Goal: Obtain resource: Obtain resource

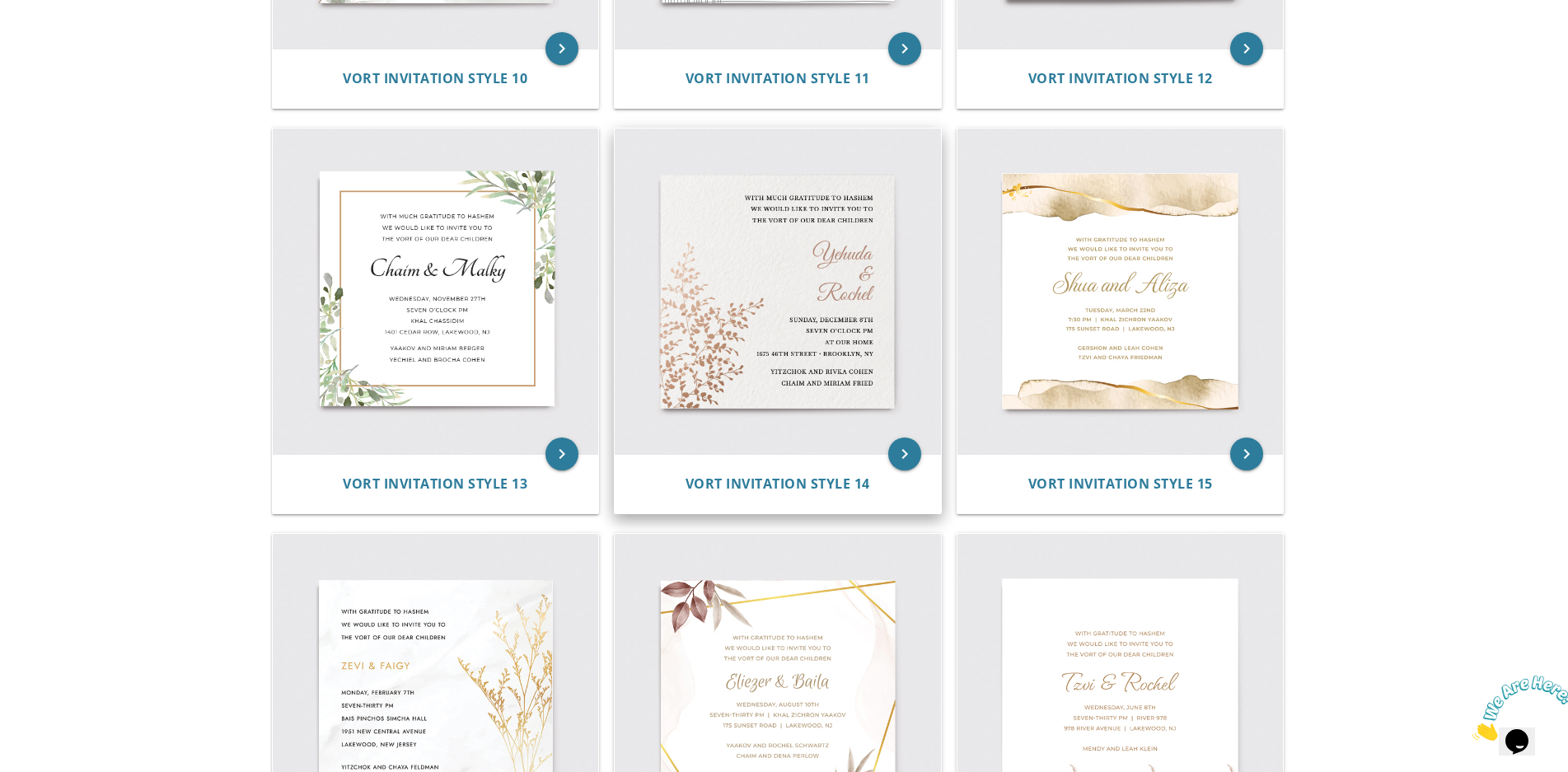
scroll to position [1896, 0]
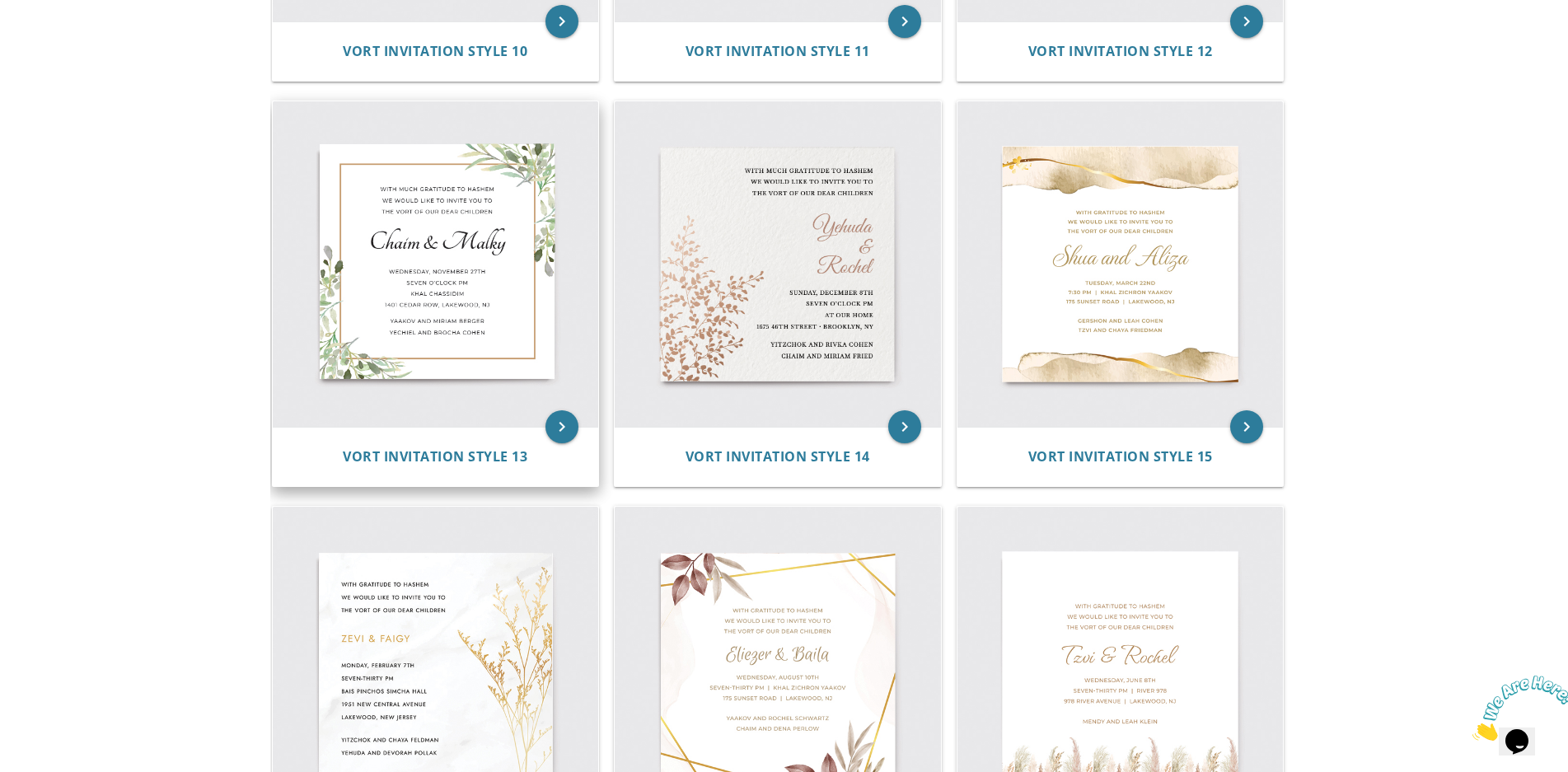
click at [447, 286] on img at bounding box center [436, 264] width 326 height 326
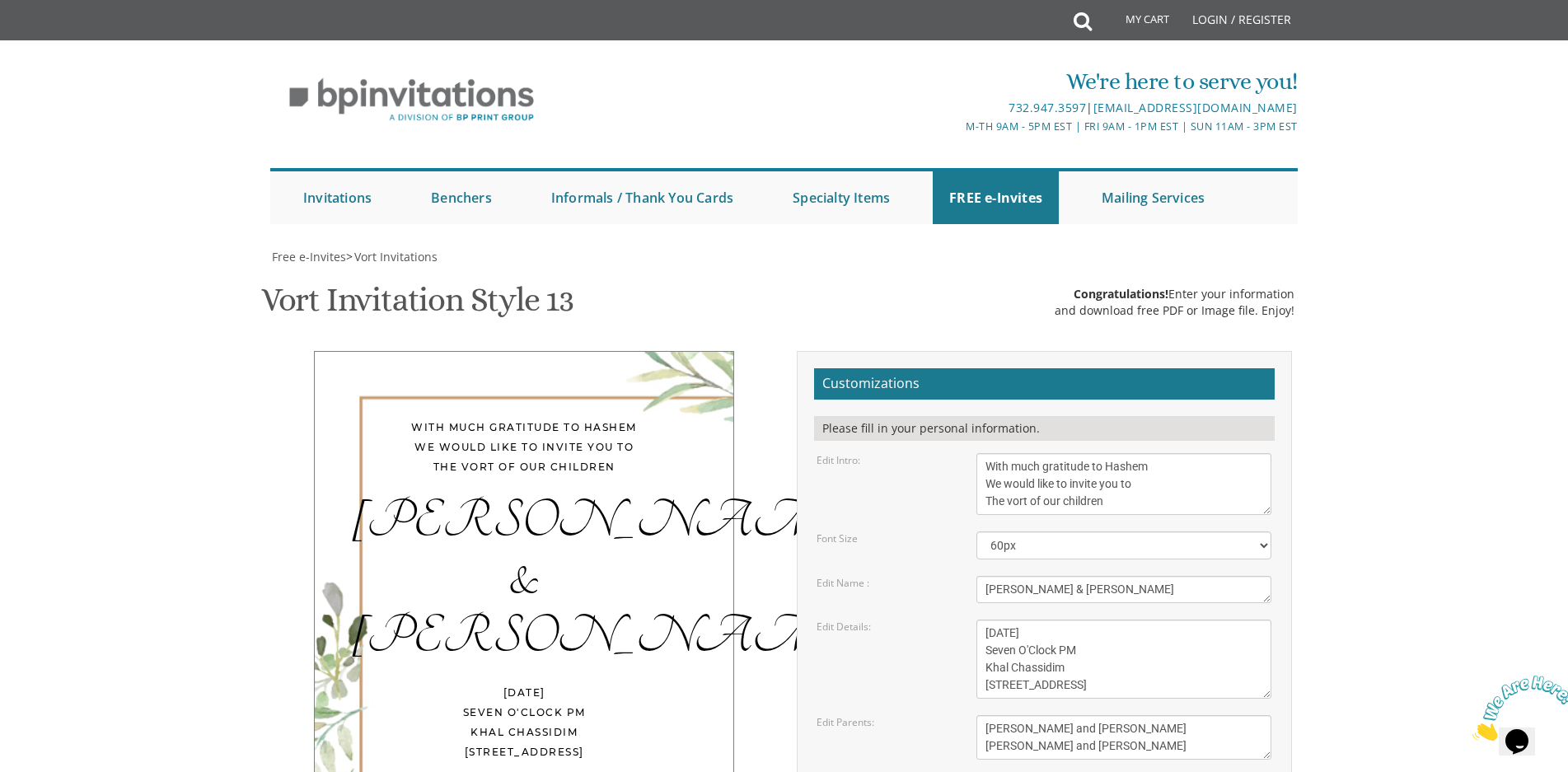
scroll to position [165, 0]
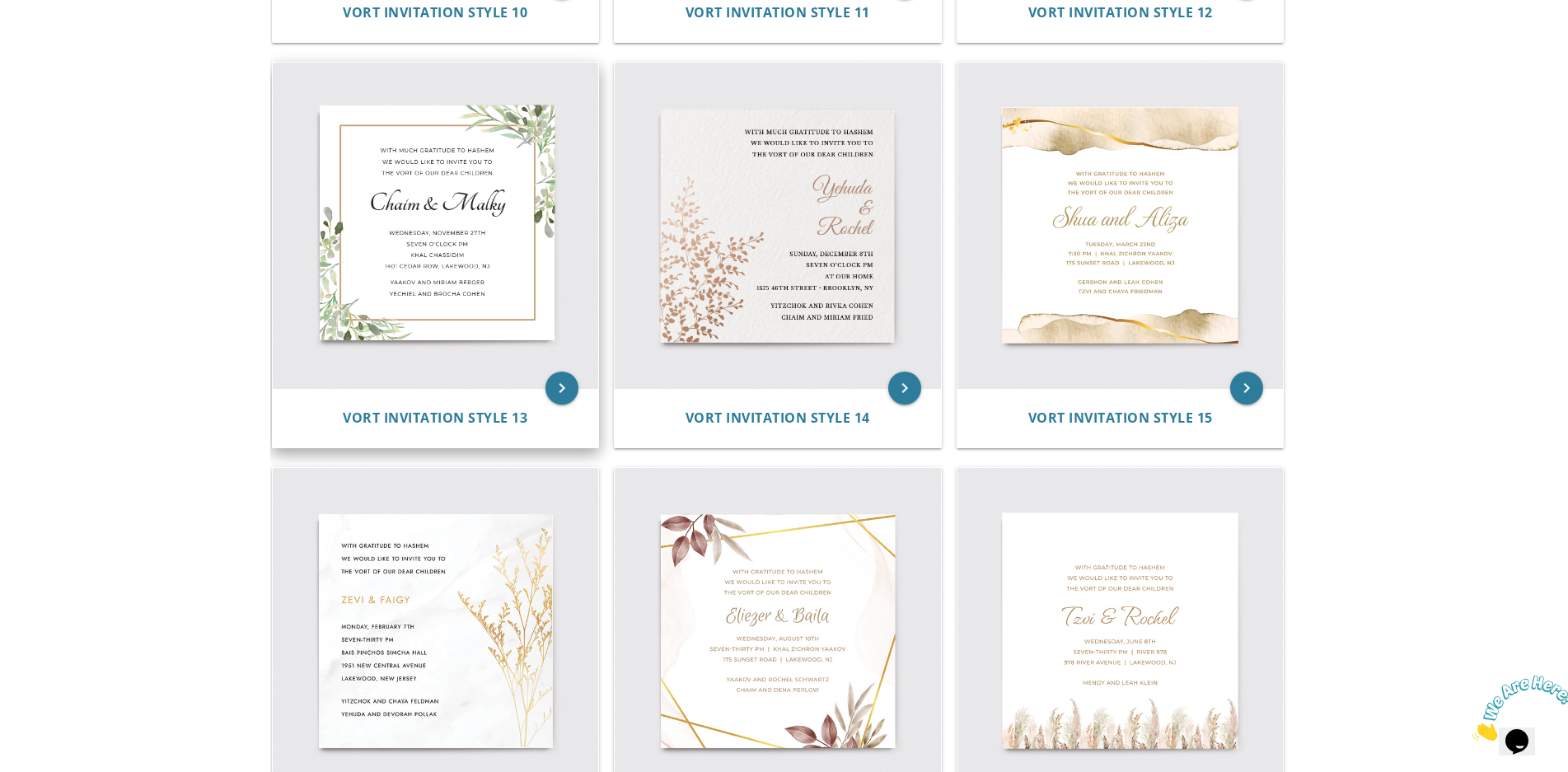
scroll to position [1934, 0]
click at [377, 223] on img at bounding box center [436, 226] width 326 height 326
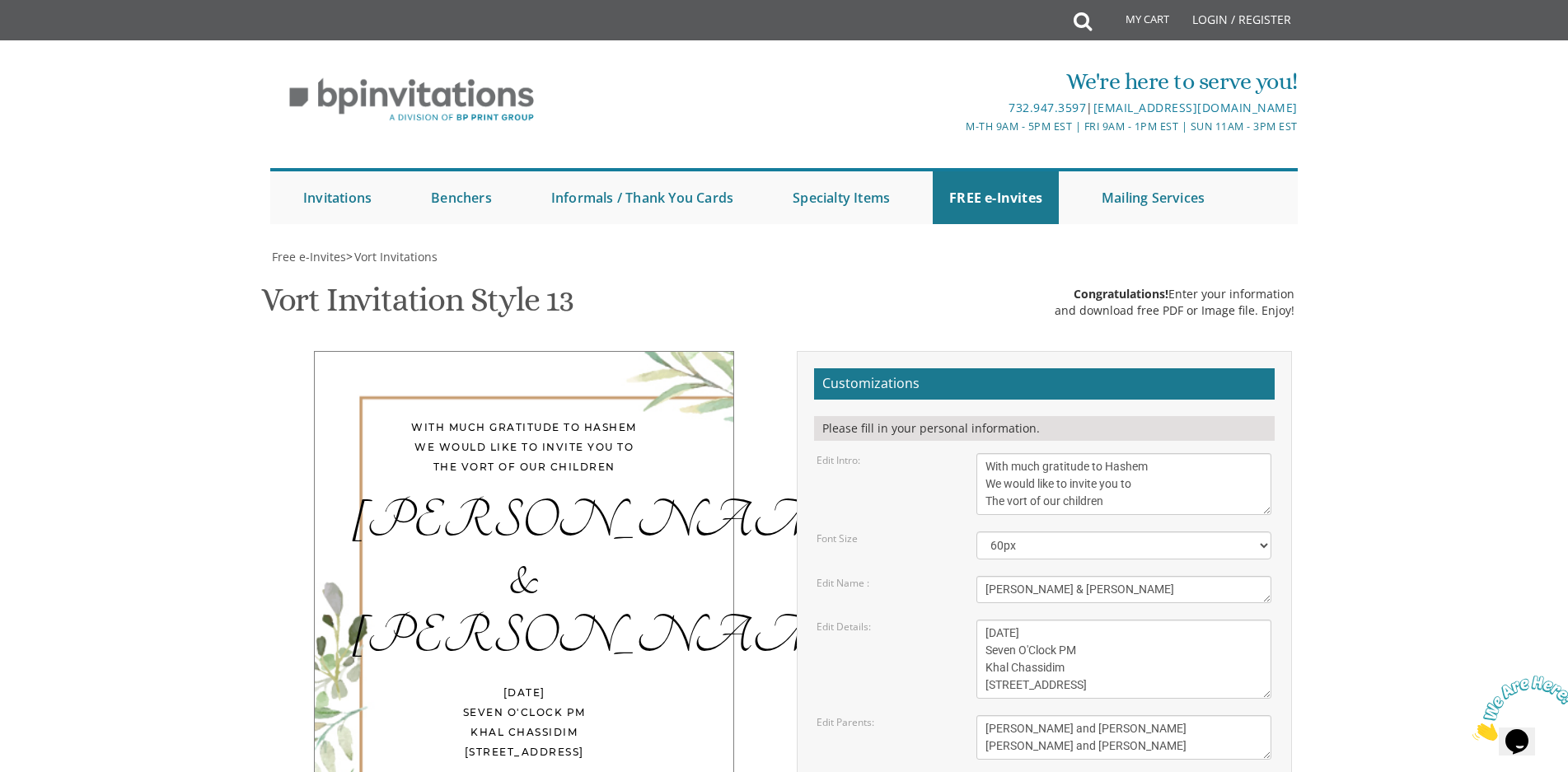
scroll to position [247, 0]
drag, startPoint x: 985, startPoint y: 340, endPoint x: 1014, endPoint y: 340, distance: 29.0
click at [1014, 577] on textarea "Chaim & Malky" at bounding box center [1123, 589] width 295 height 27
type textarea "Yaakov & Tzippora"
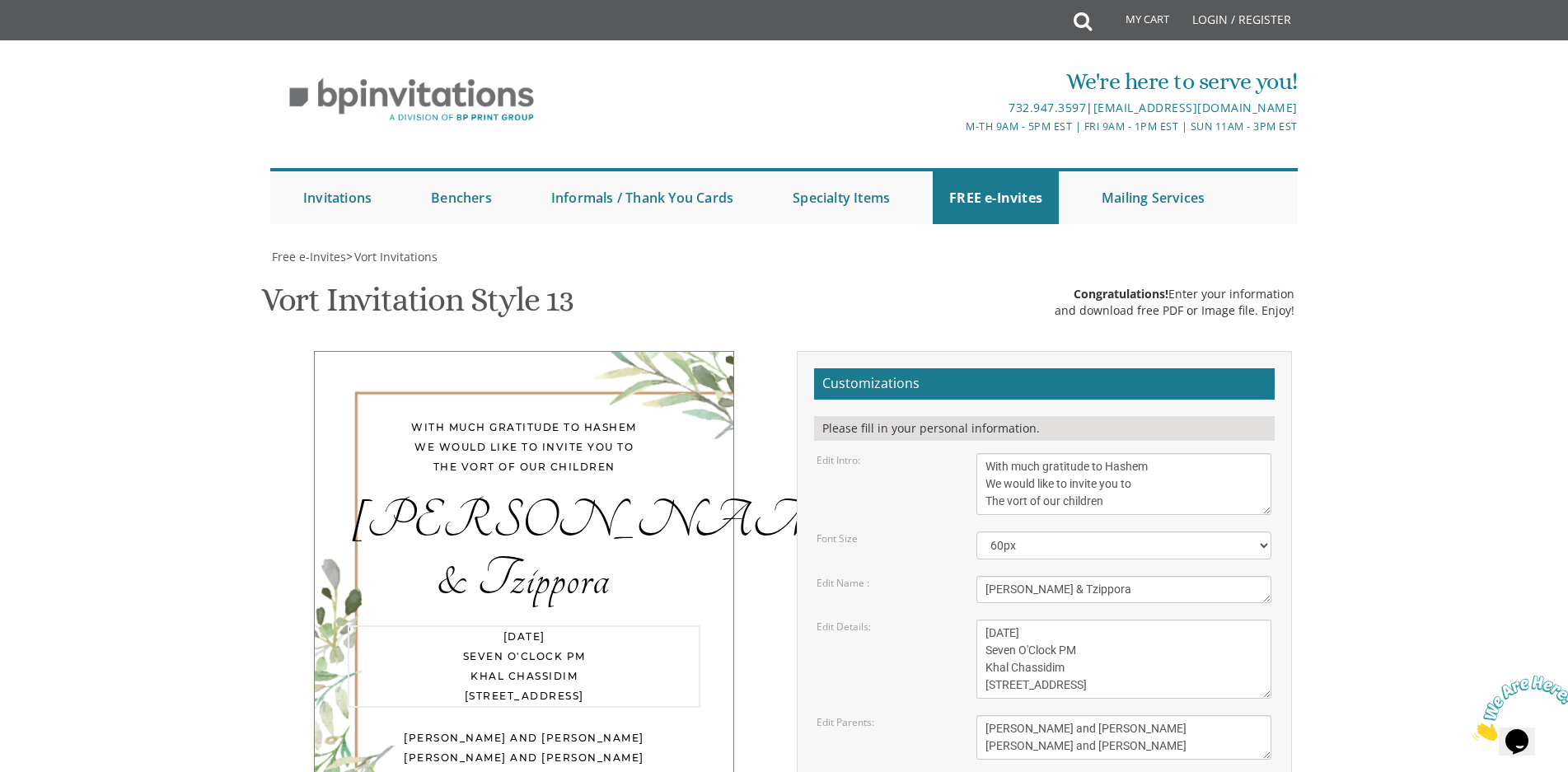
drag, startPoint x: 986, startPoint y: 386, endPoint x: 1044, endPoint y: 385, distance: 58.0
click at [1044, 620] on textarea "Wednesday, November 27th Seven O'Clock PM Khal Chassidim 1401 Cedar Row, Lakewo…" at bounding box center [1123, 659] width 295 height 79
click at [984, 620] on textarea "Wednesday, November 27th Seven O'Clock PM Khal Chassidim 1401 Cedar Row, Lakewo…" at bounding box center [1123, 659] width 295 height 79
click at [1146, 620] on textarea "Wednesday, November 27th Seven O'Clock PM Khal Chassidim 1401 Cedar Row, Lakewo…" at bounding box center [1123, 659] width 295 height 79
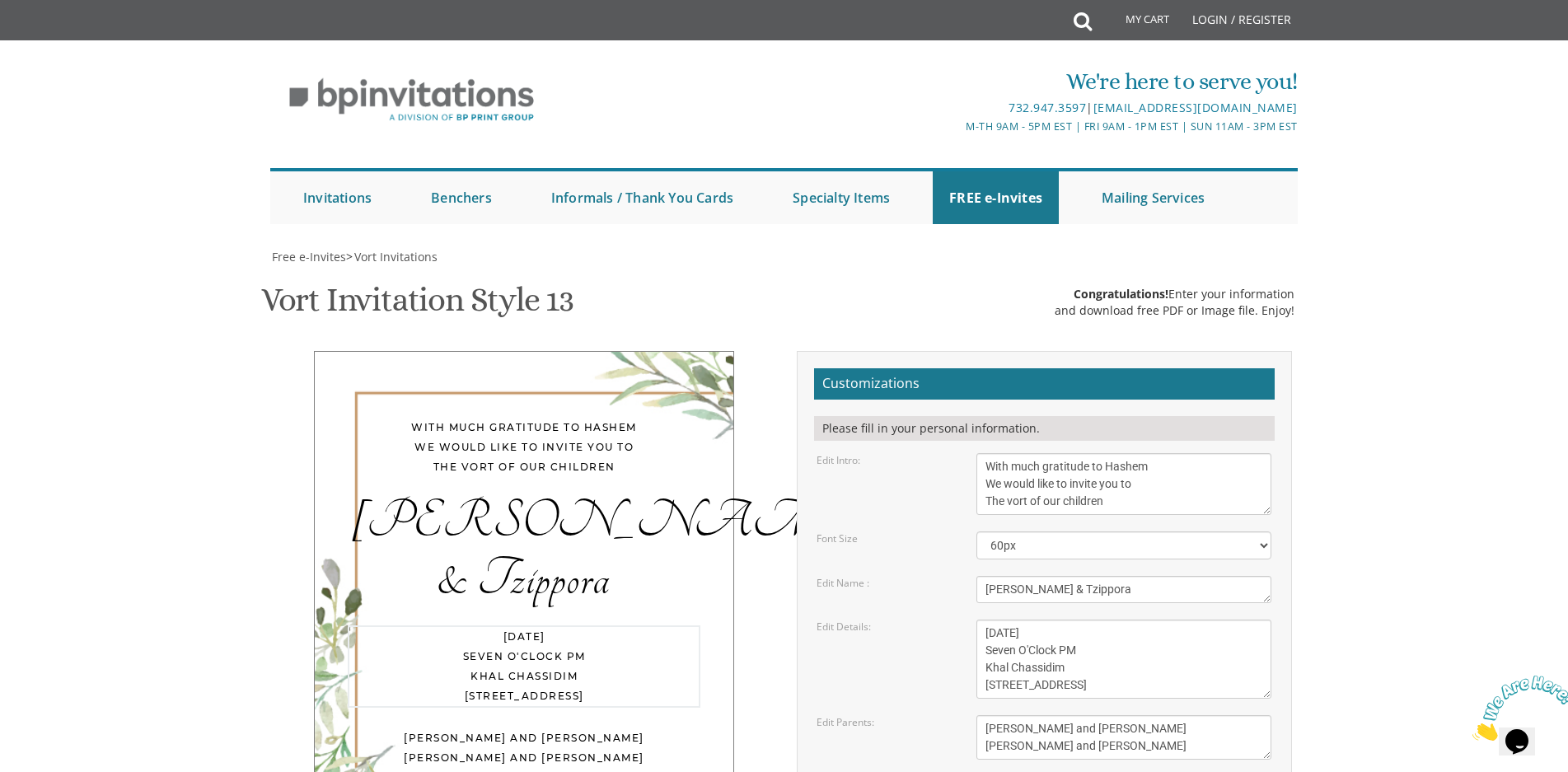
drag, startPoint x: 987, startPoint y: 335, endPoint x: 1089, endPoint y: 337, distance: 102.0
click at [1089, 620] on textarea "Wednesday, November 27th Seven O'Clock PM Khal Chassidim 1401 Cedar Row, Lakewo…" at bounding box center [1123, 659] width 295 height 79
drag, startPoint x: 985, startPoint y: 317, endPoint x: 1080, endPoint y: 322, distance: 95.1
click at [1080, 620] on textarea "Wednesday, November 27th Seven O'Clock PM Khal Chassidim 1401 Cedar Row, Lakewo…" at bounding box center [1123, 659] width 295 height 79
drag, startPoint x: 1066, startPoint y: 333, endPoint x: 987, endPoint y: 336, distance: 79.1
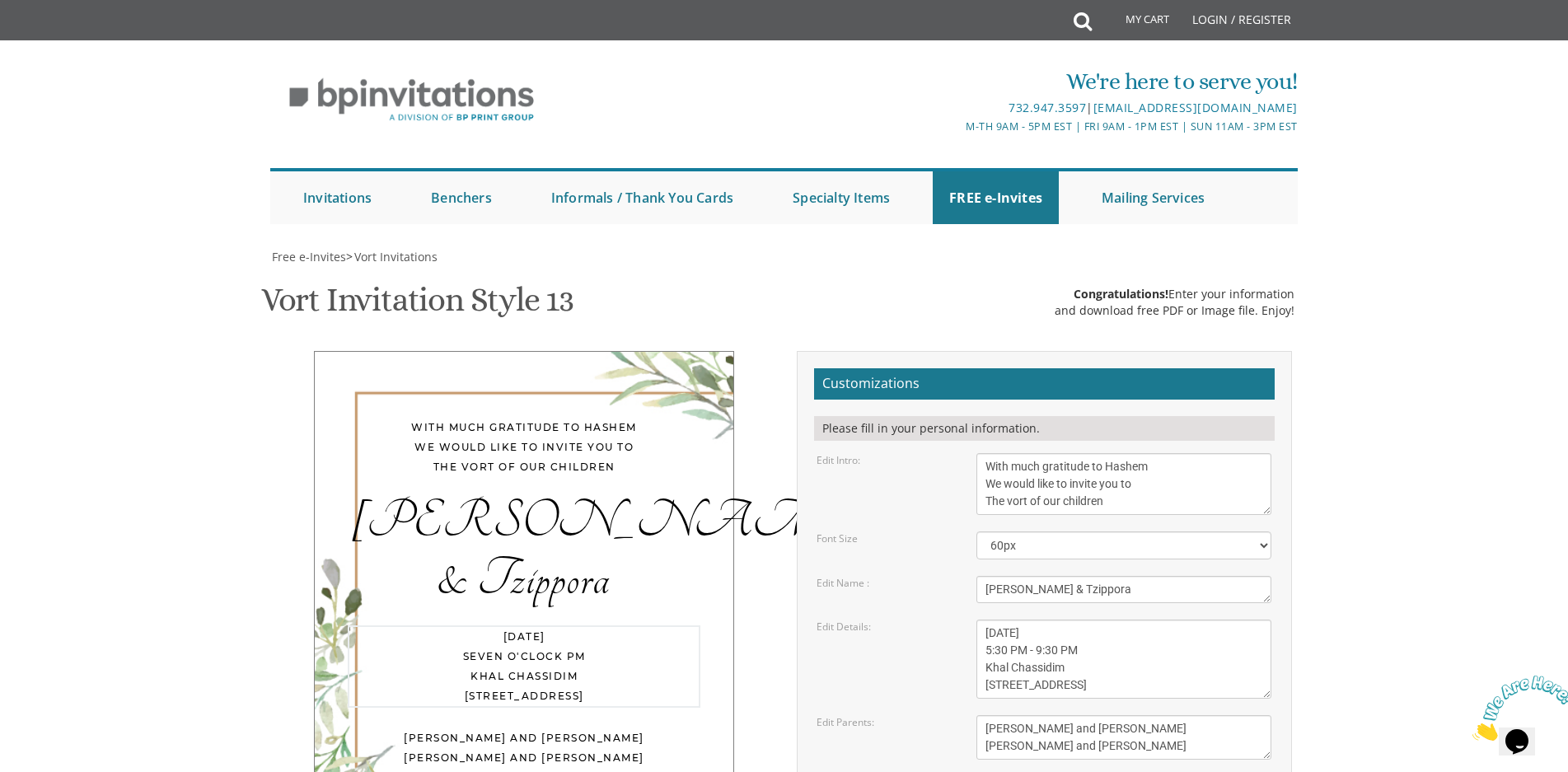
click at [987, 620] on textarea "Wednesday, November 27th Seven O'Clock PM Khal Chassidim 1401 Cedar Row, Lakewo…" at bounding box center [1123, 659] width 295 height 79
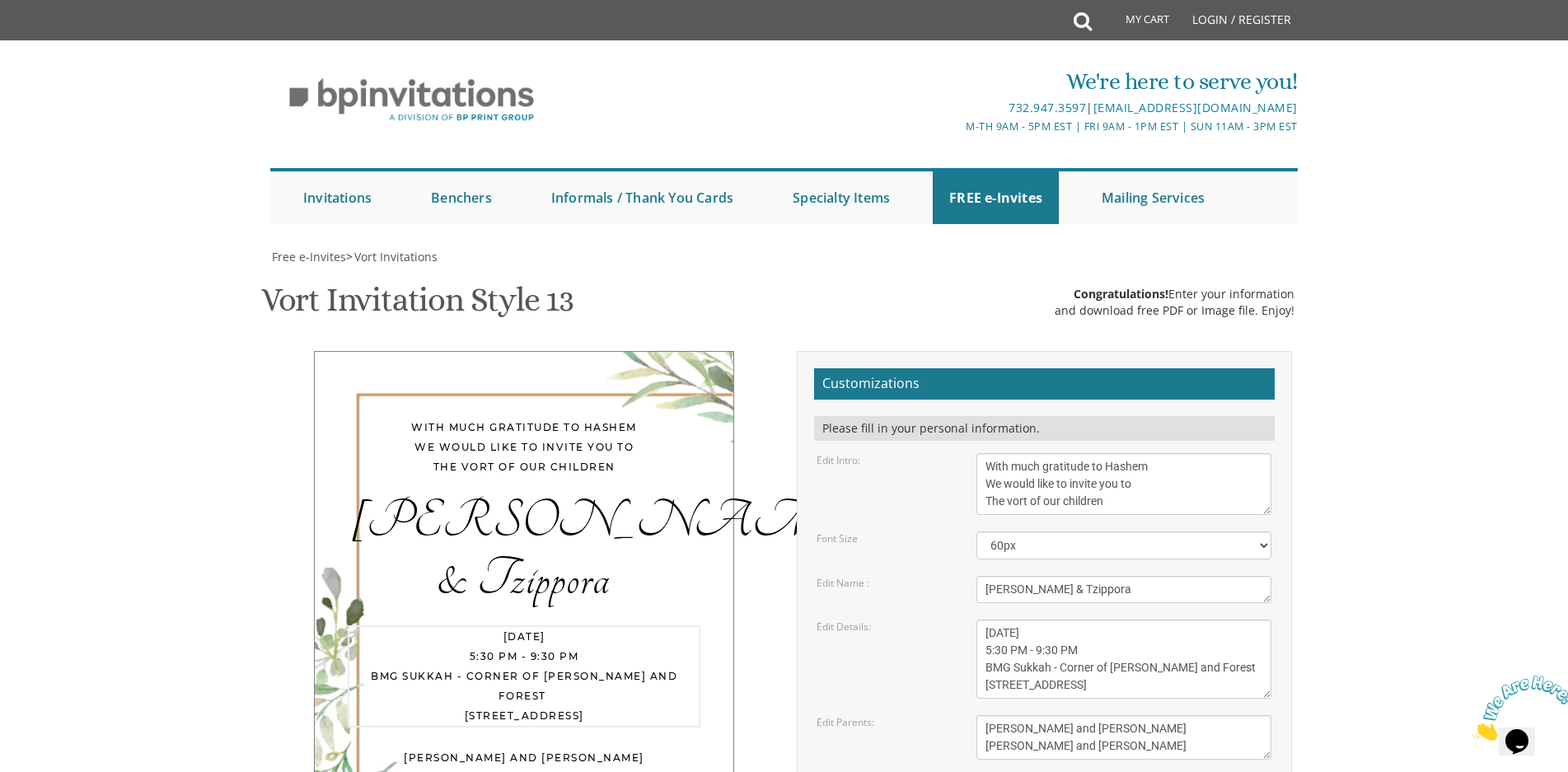
click at [1139, 620] on textarea "Wednesday, November 27th Seven O'Clock PM Khal Chassidim 1401 Cedar Row, Lakewo…" at bounding box center [1123, 659] width 295 height 79
drag, startPoint x: 1144, startPoint y: 336, endPoint x: 1161, endPoint y: 336, distance: 17.0
click at [1161, 620] on textarea "Wednesday, November 27th Seven O'Clock PM Khal Chassidim 1401 Cedar Row, Lakewo…" at bounding box center [1123, 659] width 295 height 79
drag, startPoint x: 1199, startPoint y: 334, endPoint x: 1229, endPoint y: 334, distance: 30.0
click at [1229, 620] on textarea "Wednesday, November 27th Seven O'Clock PM Khal Chassidim 1401 Cedar Row, Lakewo…" at bounding box center [1123, 659] width 295 height 79
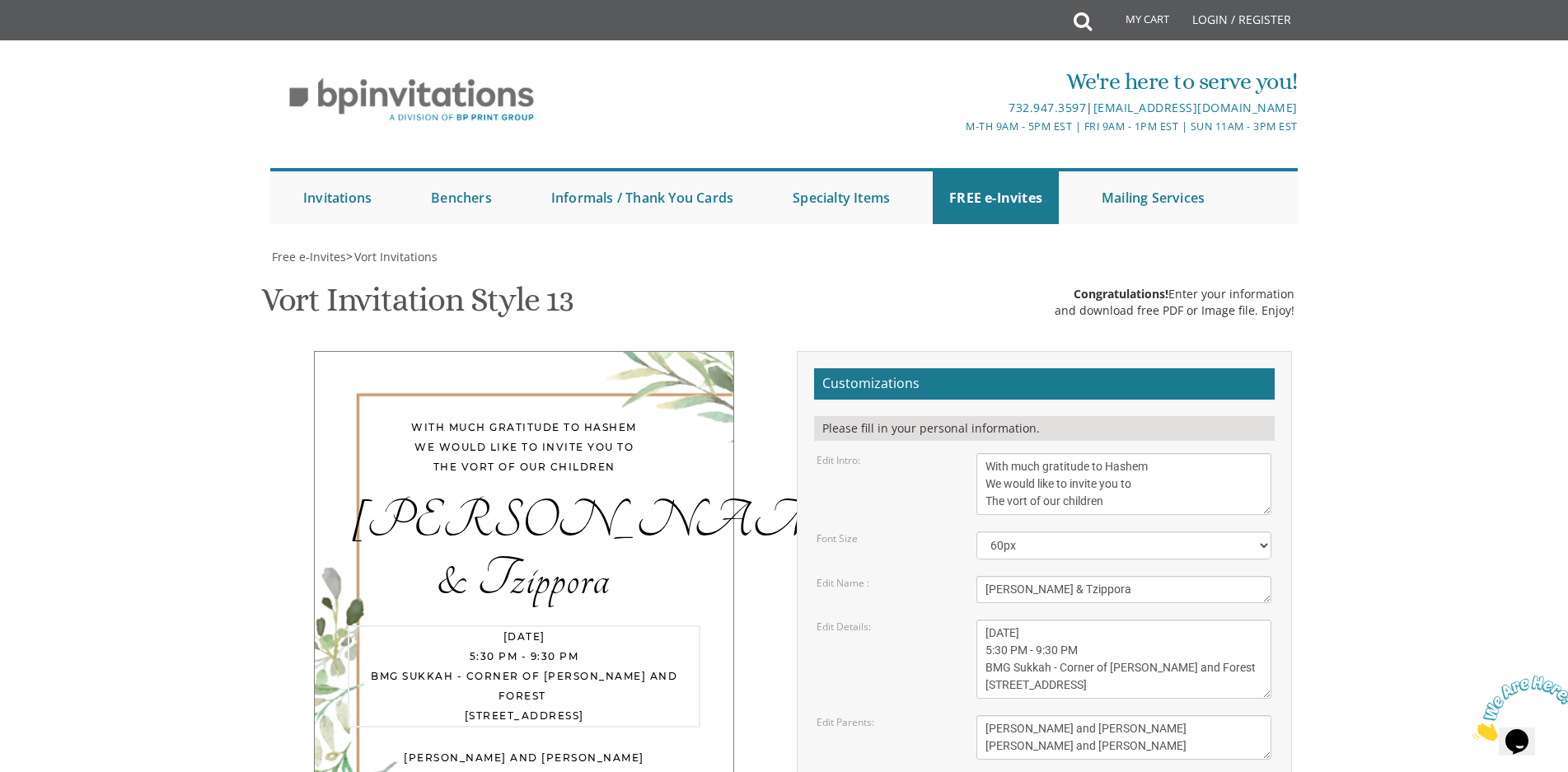
drag, startPoint x: 1148, startPoint y: 353, endPoint x: 966, endPoint y: 360, distance: 182.1
click at [966, 620] on div "Wednesday, November 27th Seven O'Clock PM Khal Chassidim 1401 Cedar Row, Lakewo…" at bounding box center [1123, 659] width 320 height 79
click at [1203, 620] on textarea "Wednesday, November 27th Seven O'Clock PM Khal Chassidim 1401 Cedar Row, Lakewo…" at bounding box center [1123, 659] width 295 height 79
type textarea "Sunday, October 12th 5:30 PM - 9:30 PM BMG Sukkah - Corner of Carey and Forest"
click at [1070, 577] on textarea "Chaim & Malky" at bounding box center [1123, 589] width 295 height 27
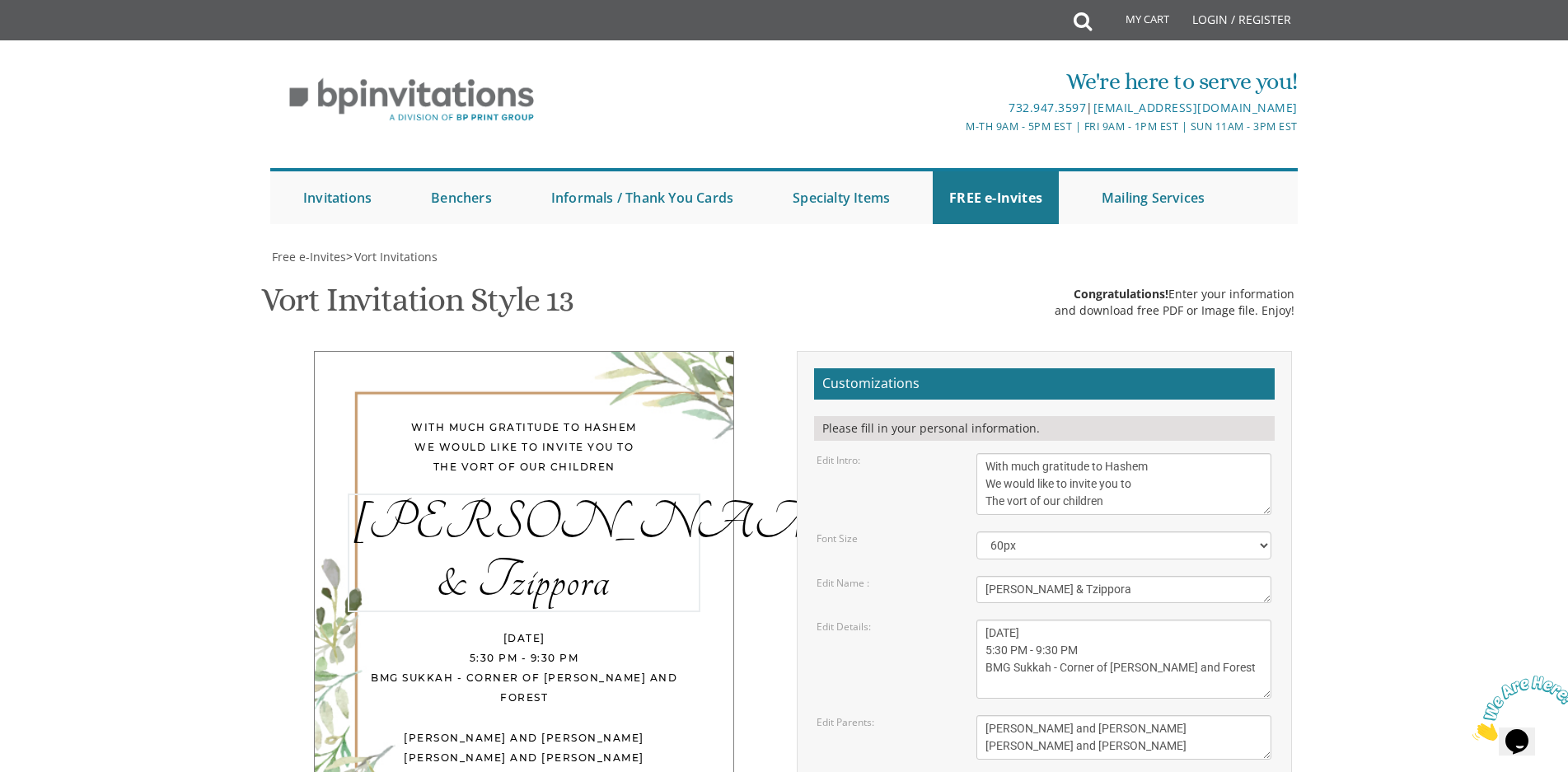
click at [1057, 620] on textarea "Wednesday, November 27th Seven O'Clock PM Khal Chassidim 1401 Cedar Row, Lakewo…" at bounding box center [1123, 659] width 295 height 79
click at [977, 620] on textarea "Wednesday, November 27th Seven O'Clock PM Khal Chassidim 1401 Cedar Row, Lakewo…" at bounding box center [1123, 659] width 295 height 79
click at [985, 620] on textarea "Wednesday, November 27th Seven O'Clock PM Khal Chassidim 1401 Cedar Row, Lakewo…" at bounding box center [1123, 659] width 295 height 79
drag, startPoint x: 986, startPoint y: 397, endPoint x: 1113, endPoint y: 398, distance: 127.0
click at [1113, 715] on textarea "Yaakov and Miriam Berger Yechiel and Brocha Cohen" at bounding box center [1123, 737] width 295 height 45
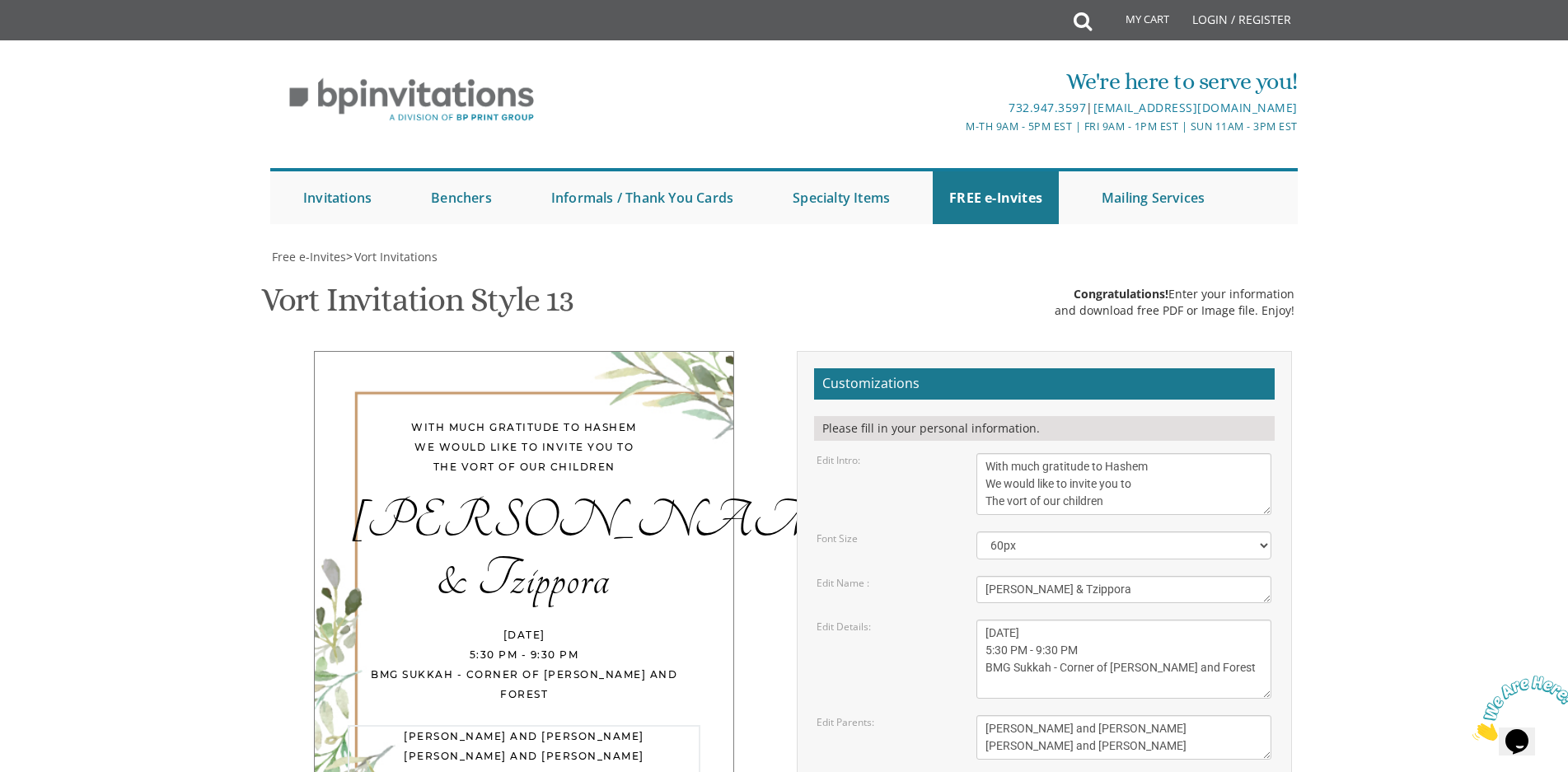
type textarea "Shmuel and Sara Silberman Yitzchok and Chedva Werblowsky"
type input "cwerblowsky@chemedhealth.org"
click at [899, 454] on div "Edit Intro: With much gratitude to Hashem We would like to invite you to The vo…" at bounding box center [1044, 485] width 479 height 62
click at [1019, 454] on textarea "With much gratitude to Hashem We would like to invite you to The vort of our ch…" at bounding box center [1123, 485] width 295 height 62
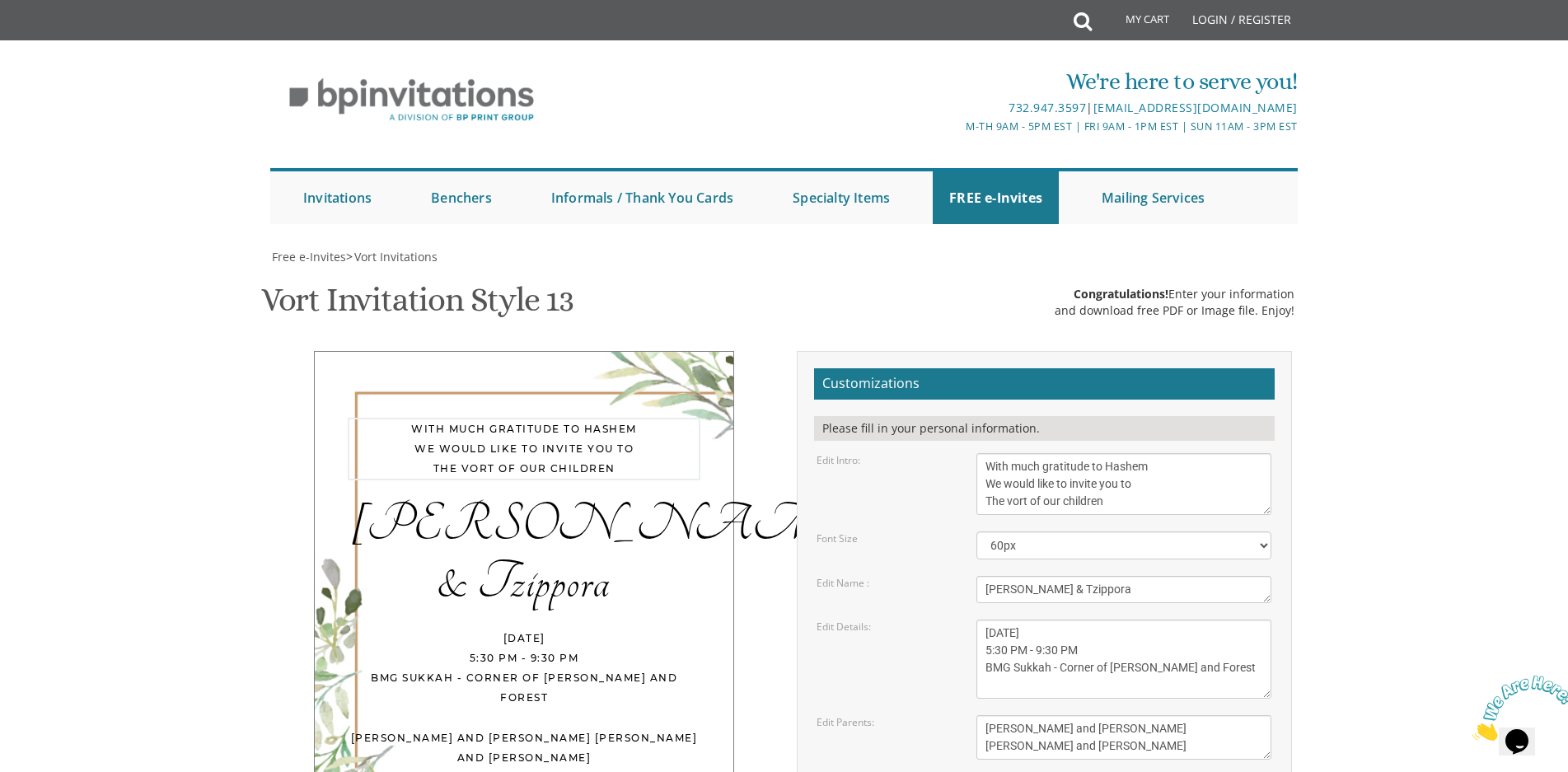
click at [924, 532] on div "Font Size 40px 50px 60px 70px 80px" at bounding box center [1044, 546] width 479 height 28
click at [1096, 620] on textarea "Wednesday, November 27th Seven O'Clock PM Khal Chassidim 1401 Cedar Row, Lakewo…" at bounding box center [1123, 659] width 295 height 79
click at [1044, 454] on textarea "With much gratitude to Hashem We would like to invite you to The vort of our ch…" at bounding box center [1123, 485] width 295 height 62
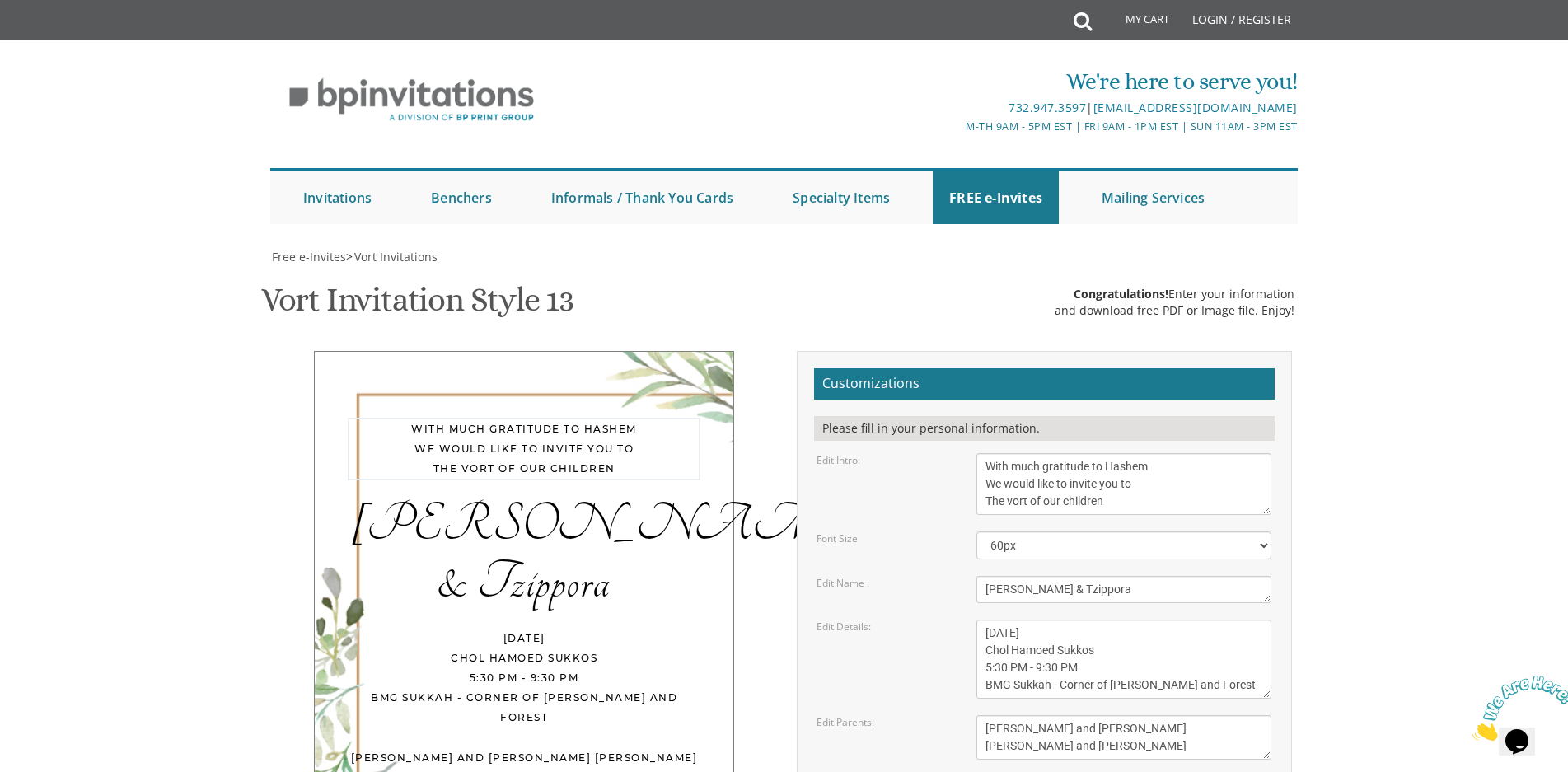
click at [985, 620] on textarea "Wednesday, November 27th Seven O'Clock PM Khal Chassidim 1401 Cedar Row, Lakewo…" at bounding box center [1123, 659] width 295 height 79
drag, startPoint x: 987, startPoint y: 339, endPoint x: 1097, endPoint y: 340, distance: 110.0
click at [1097, 620] on textarea "Wednesday, November 27th Seven O'Clock PM Khal Chassidim 1401 Cedar Row, Lakewo…" at bounding box center [1123, 659] width 295 height 79
click at [1144, 620] on textarea "Wednesday, November 27th Seven O'Clock PM Khal Chassidim 1401 Cedar Row, Lakewo…" at bounding box center [1123, 659] width 295 height 79
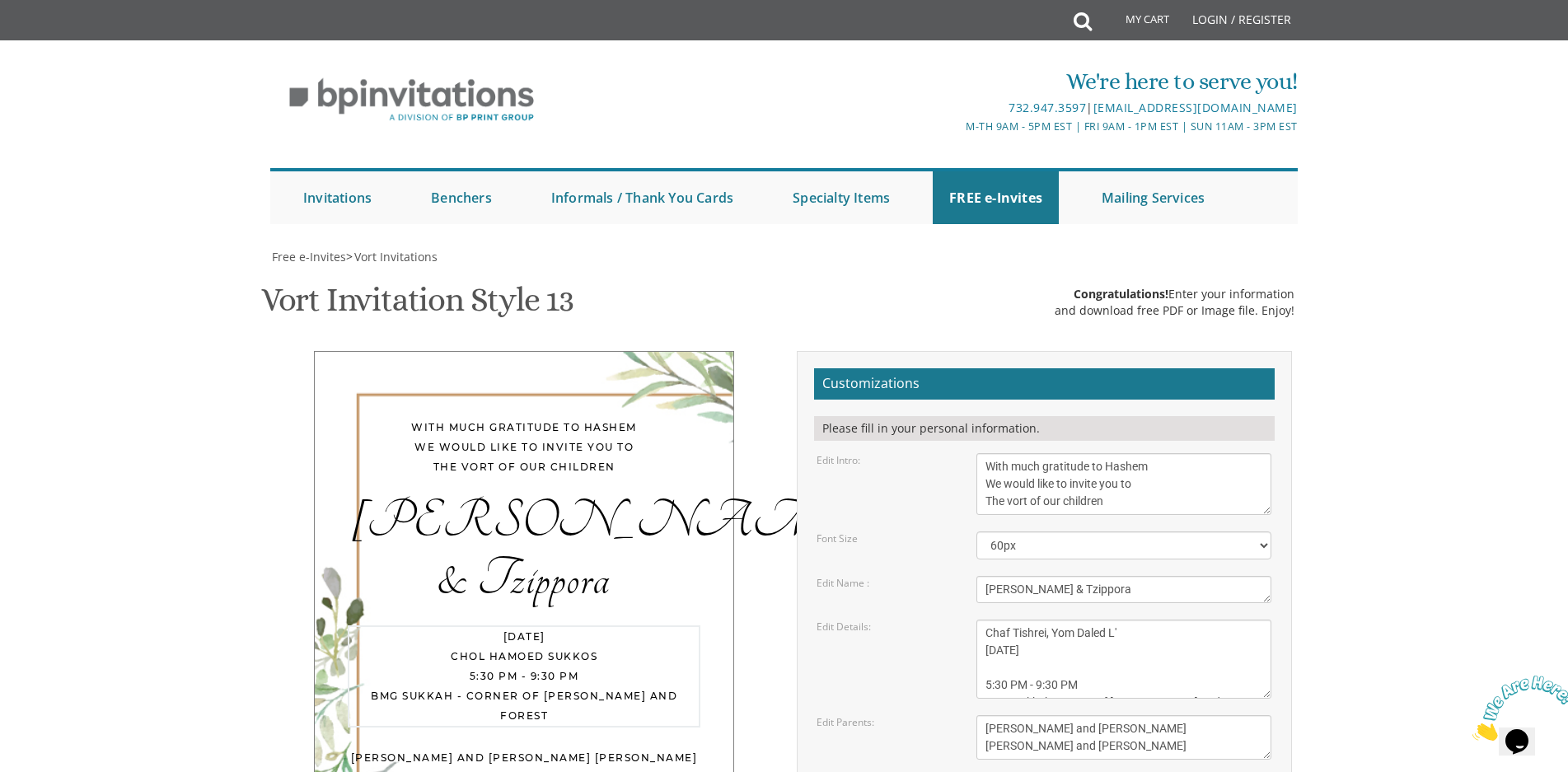
paste textarea "Chol Hamoed Sukkos"
click at [995, 620] on textarea "Wednesday, November 27th Seven O'Clock PM Khal Chassidim 1401 Cedar Row, Lakewo…" at bounding box center [1123, 659] width 295 height 79
type textarea "Chaf Tishrei, Yom Daled L'Chol Hamoed Sukkos Sunday, October 12th 5:30 PM - 9:3…"
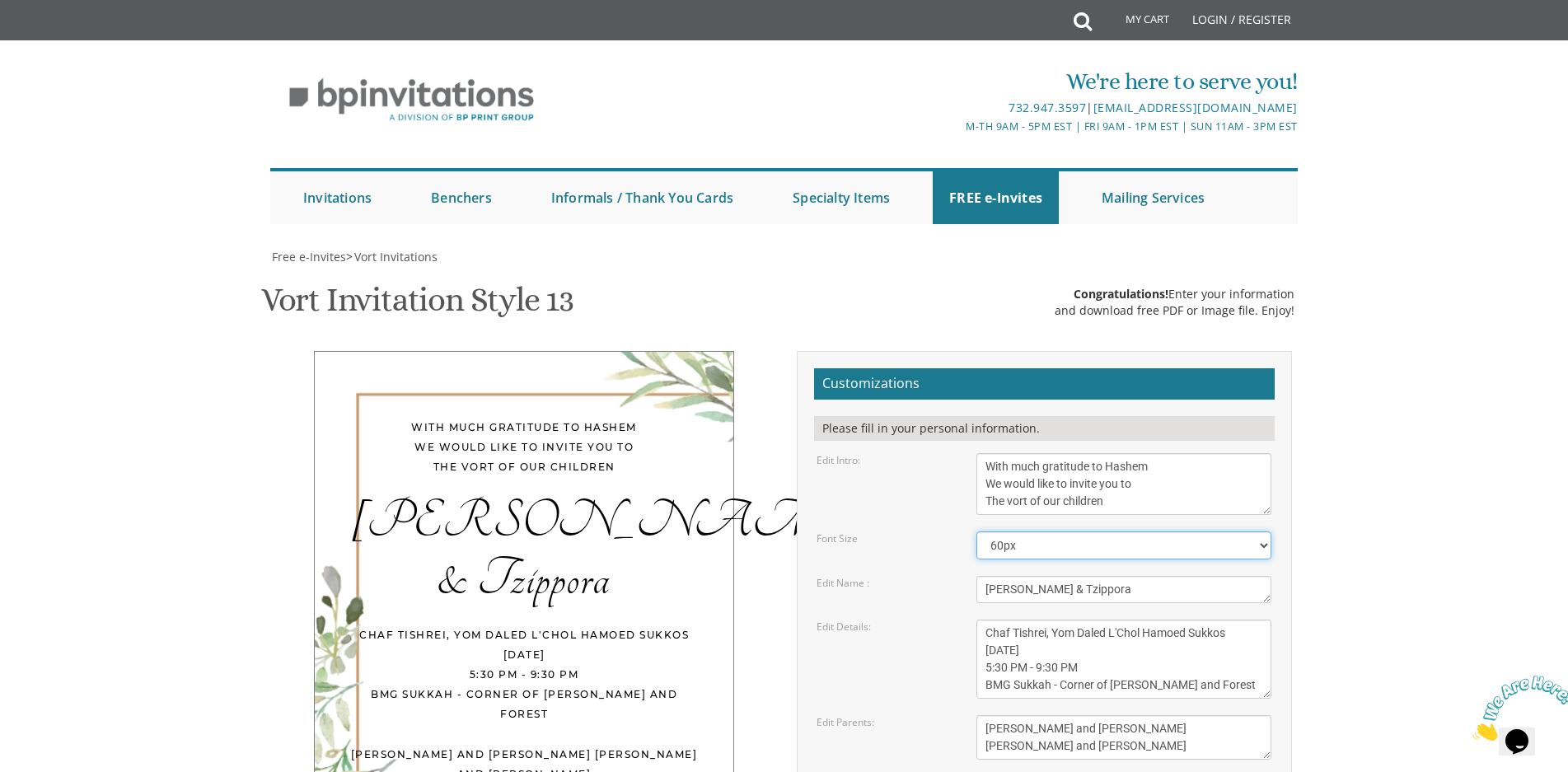
click at [1026, 532] on select "40px 50px 60px 70px 80px" at bounding box center [1123, 546] width 295 height 28
click at [931, 532] on div "Font Size" at bounding box center [884, 539] width 159 height 14
click at [1022, 620] on textarea "Wednesday, November 27th Seven O'Clock PM Khal Chassidim 1401 Cedar Row, Lakewo…" at bounding box center [1123, 659] width 295 height 79
click at [1000, 532] on select "40px 50px 60px 70px 80px" at bounding box center [1123, 546] width 295 height 28
click at [976, 532] on select "40px 50px 60px 70px 80px" at bounding box center [1123, 546] width 295 height 28
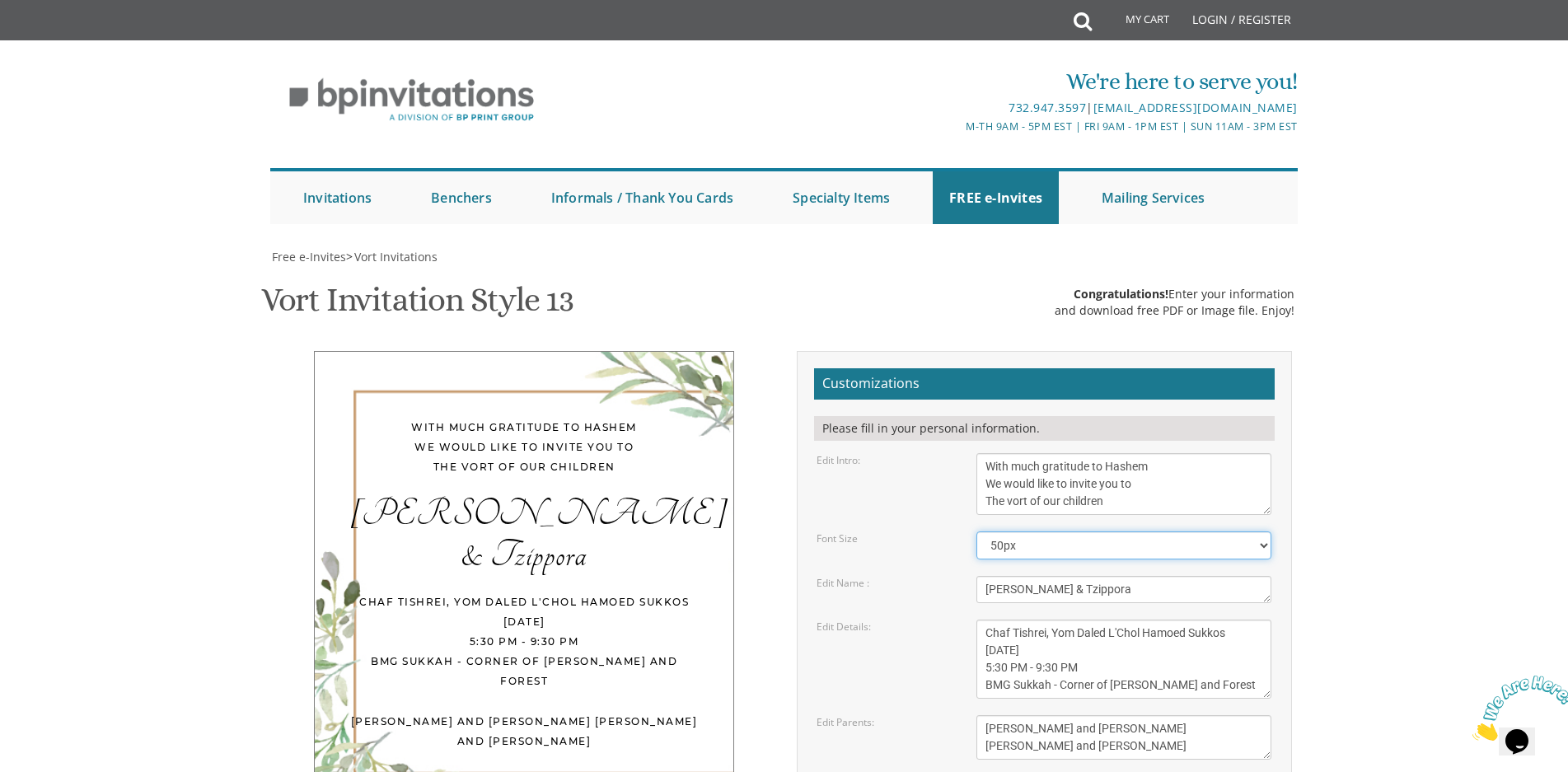
click at [1010, 532] on select "40px 50px 60px 70px 80px" at bounding box center [1123, 546] width 295 height 28
click at [976, 532] on select "40px 50px 60px 70px 80px" at bounding box center [1123, 546] width 295 height 28
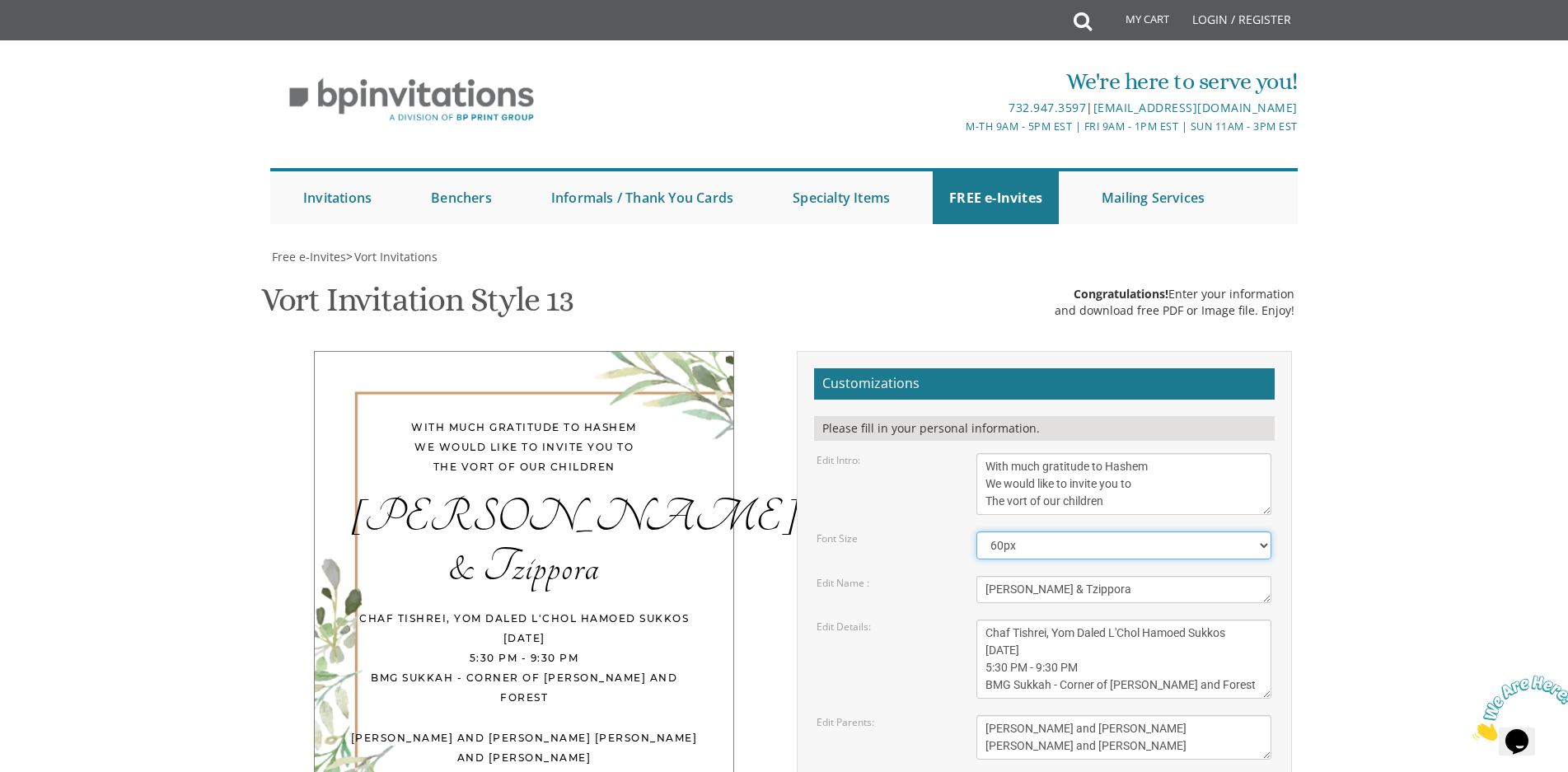
click at [1021, 532] on select "40px 50px 60px 70px 80px" at bounding box center [1123, 546] width 295 height 28
click at [976, 532] on select "40px 50px 60px 70px 80px" at bounding box center [1123, 546] width 295 height 28
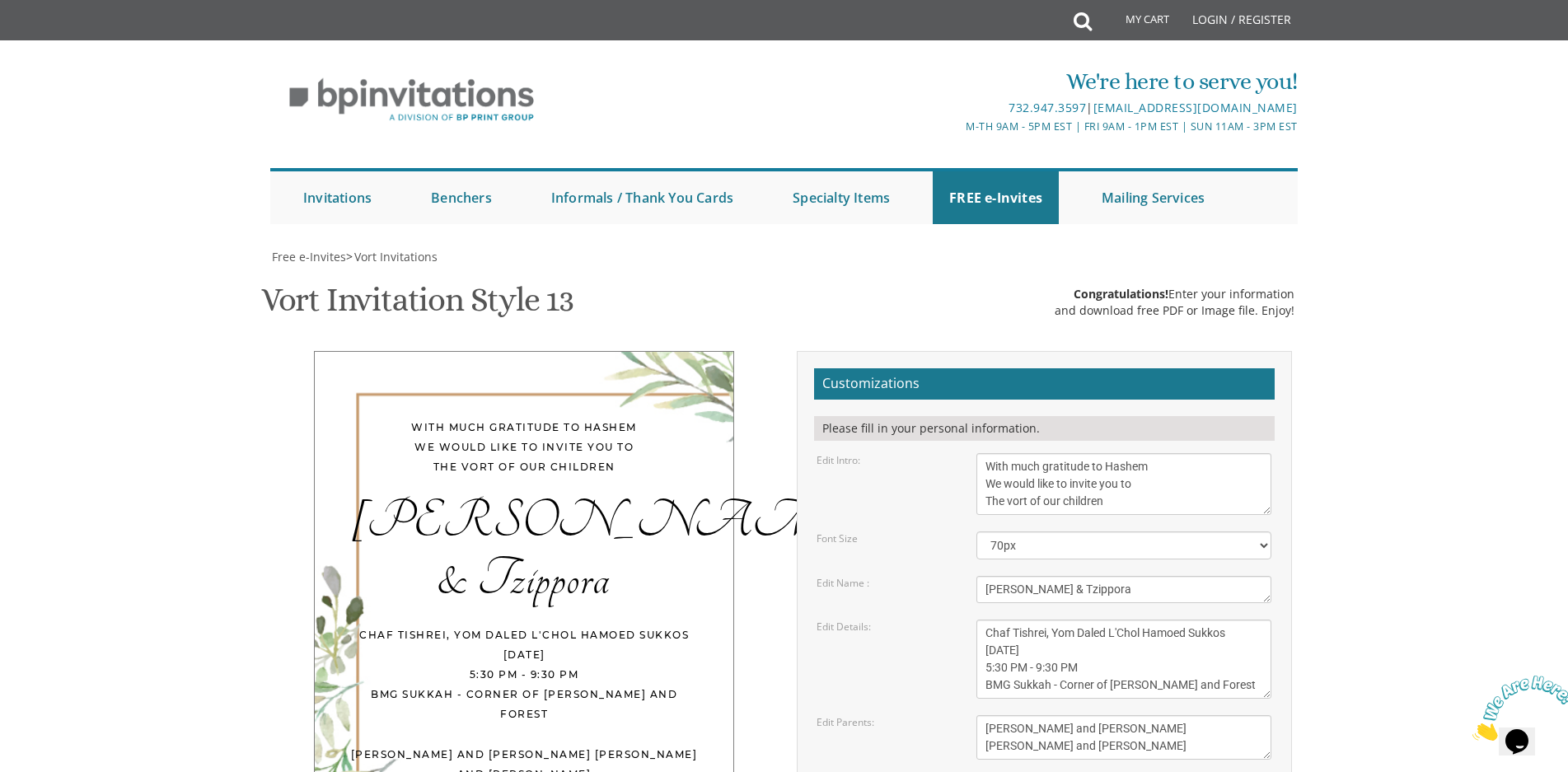
click at [669, 497] on div "With much gratitude to Hashem We would like to invite you to The vort of our ch…" at bounding box center [784, 642] width 1040 height 583
click at [277, 351] on div "With much gratitude to Hashem We would like to invite you to The vort of our ch…" at bounding box center [524, 599] width 495 height 497
click at [1076, 532] on select "40px 50px 60px 70px 80px" at bounding box center [1123, 546] width 295 height 28
click at [976, 532] on select "40px 50px 60px 70px 80px" at bounding box center [1123, 546] width 295 height 28
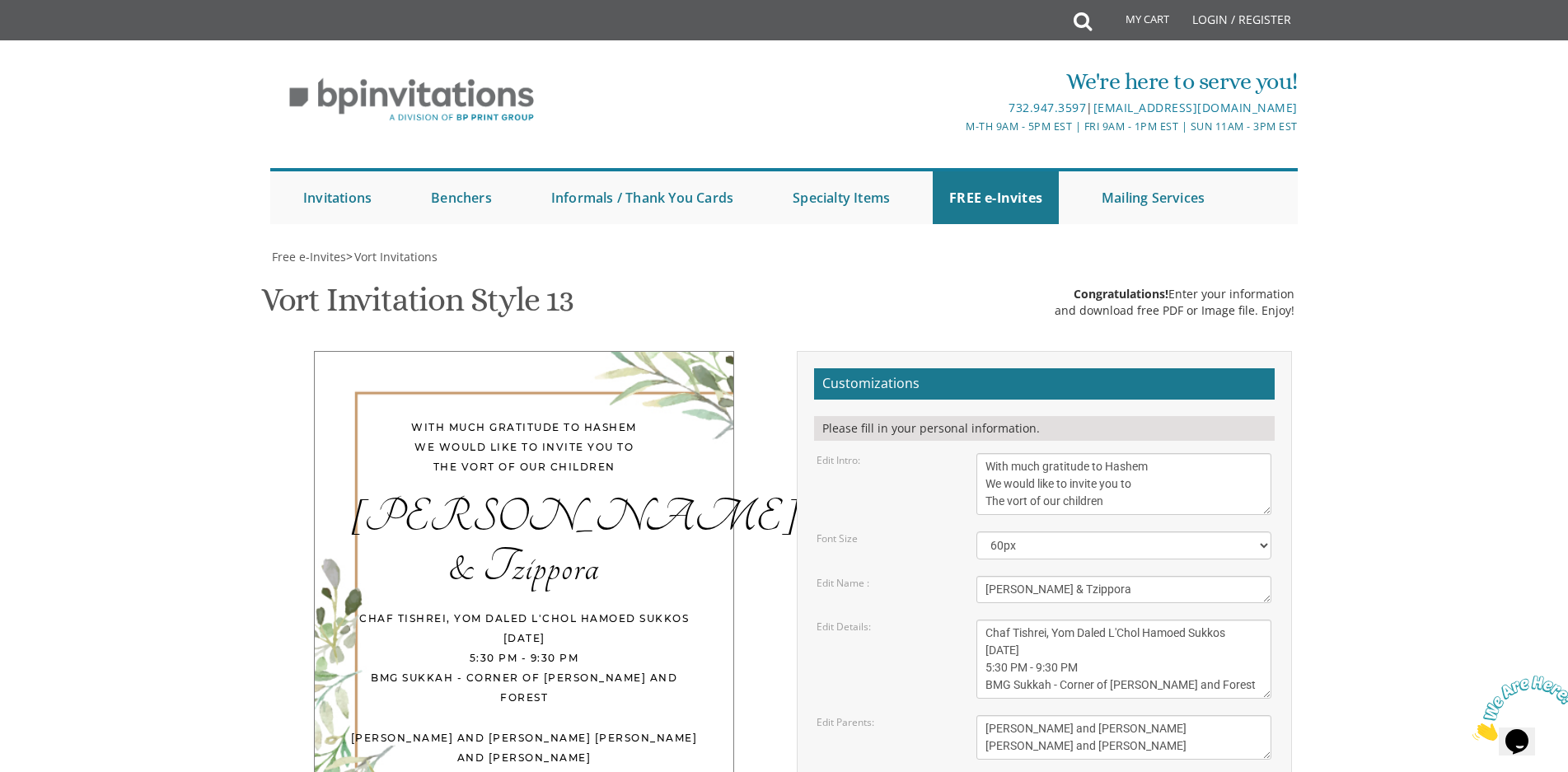
click at [724, 501] on div "With much gratitude to Hashem We would like to invite you to The vort of our ch…" at bounding box center [784, 642] width 1040 height 583
click at [1027, 532] on select "40px 50px 60px 70px 80px" at bounding box center [1123, 546] width 295 height 28
click at [976, 532] on select "40px 50px 60px 70px 80px" at bounding box center [1123, 546] width 295 height 28
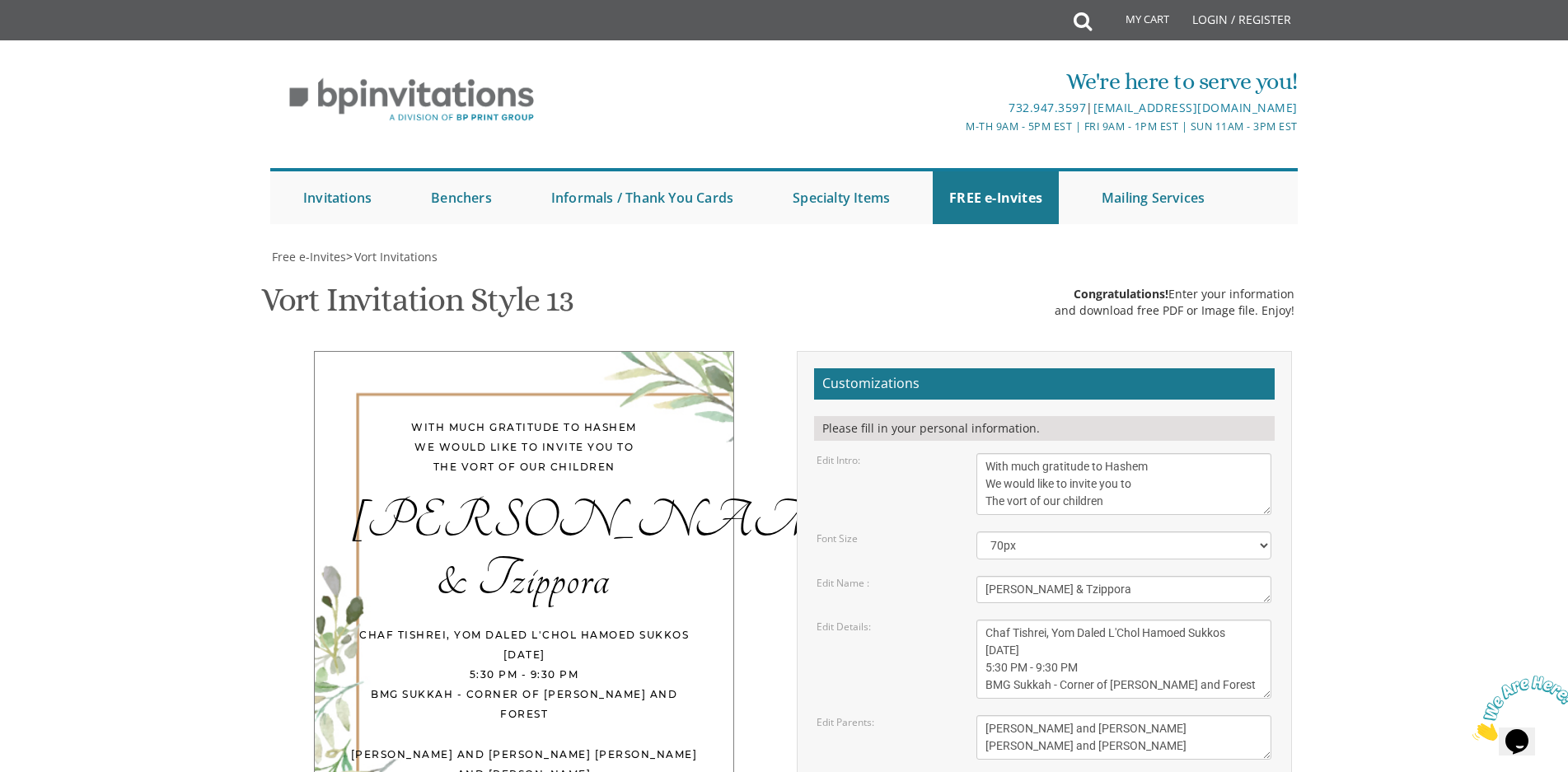
click at [646, 534] on div "With much gratitude to Hashem We would like to invite you to The vort of our ch…" at bounding box center [784, 642] width 1040 height 583
click at [1011, 532] on select "40px 50px 60px 70px 80px" at bounding box center [1123, 546] width 295 height 28
select select "60px"
click at [976, 532] on select "40px 50px 60px 70px 80px" at bounding box center [1123, 546] width 295 height 28
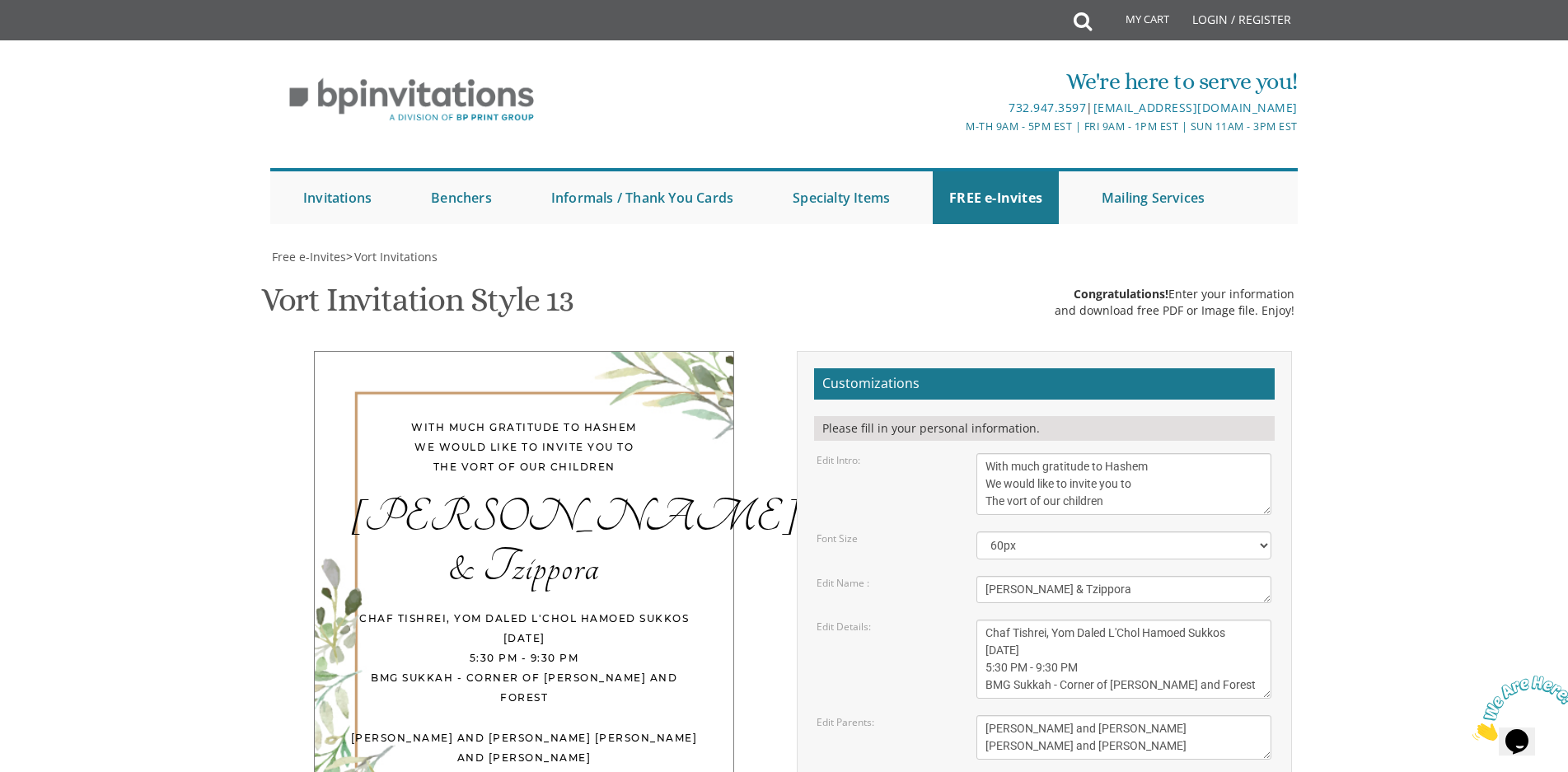
click at [638, 506] on div "With much gratitude to Hashem We would like to invite you to The vort of our ch…" at bounding box center [784, 642] width 1040 height 583
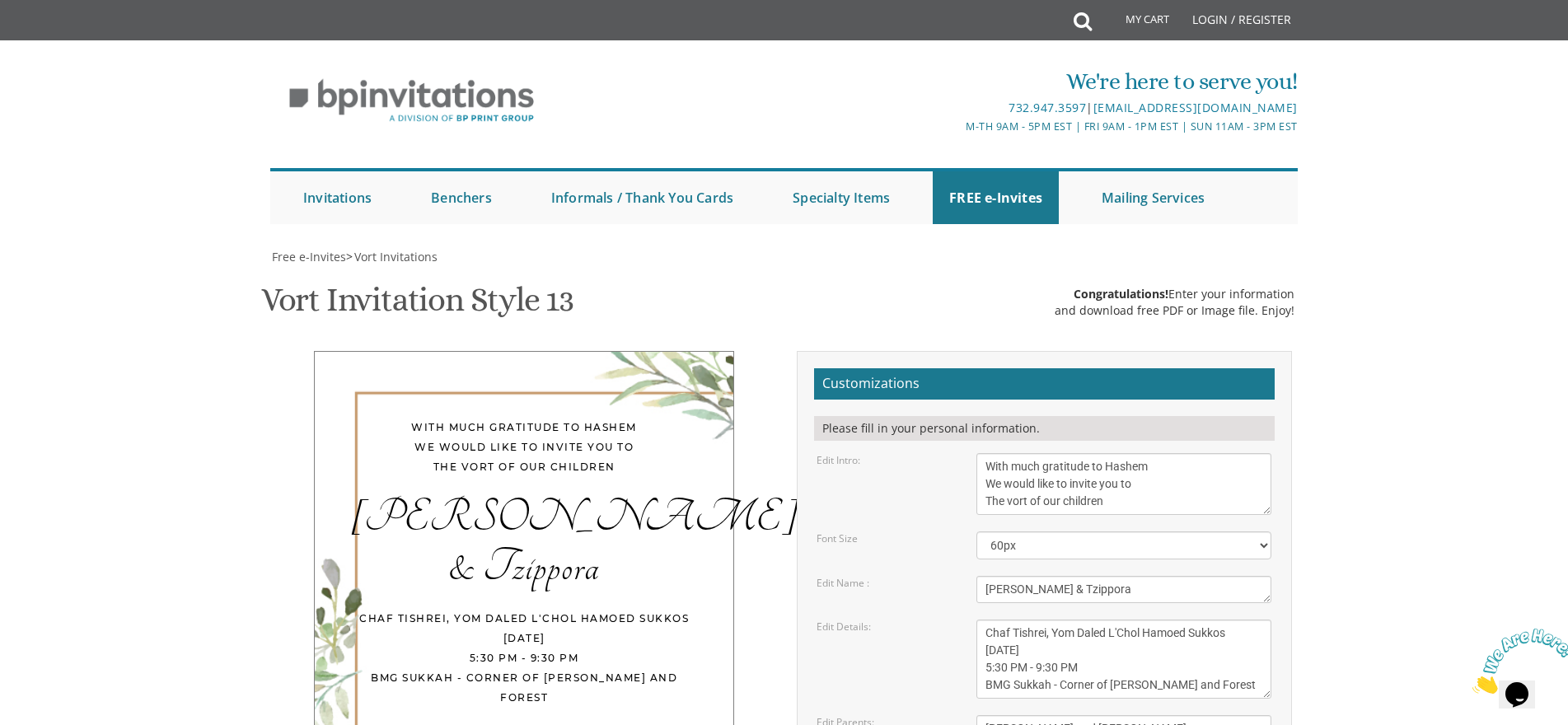
click at [55, 724] on body "My Cart Total: View Cart Item(s) Submit My Cart Total: View Cart Item(s) Login …" at bounding box center [784, 686] width 1568 height 1372
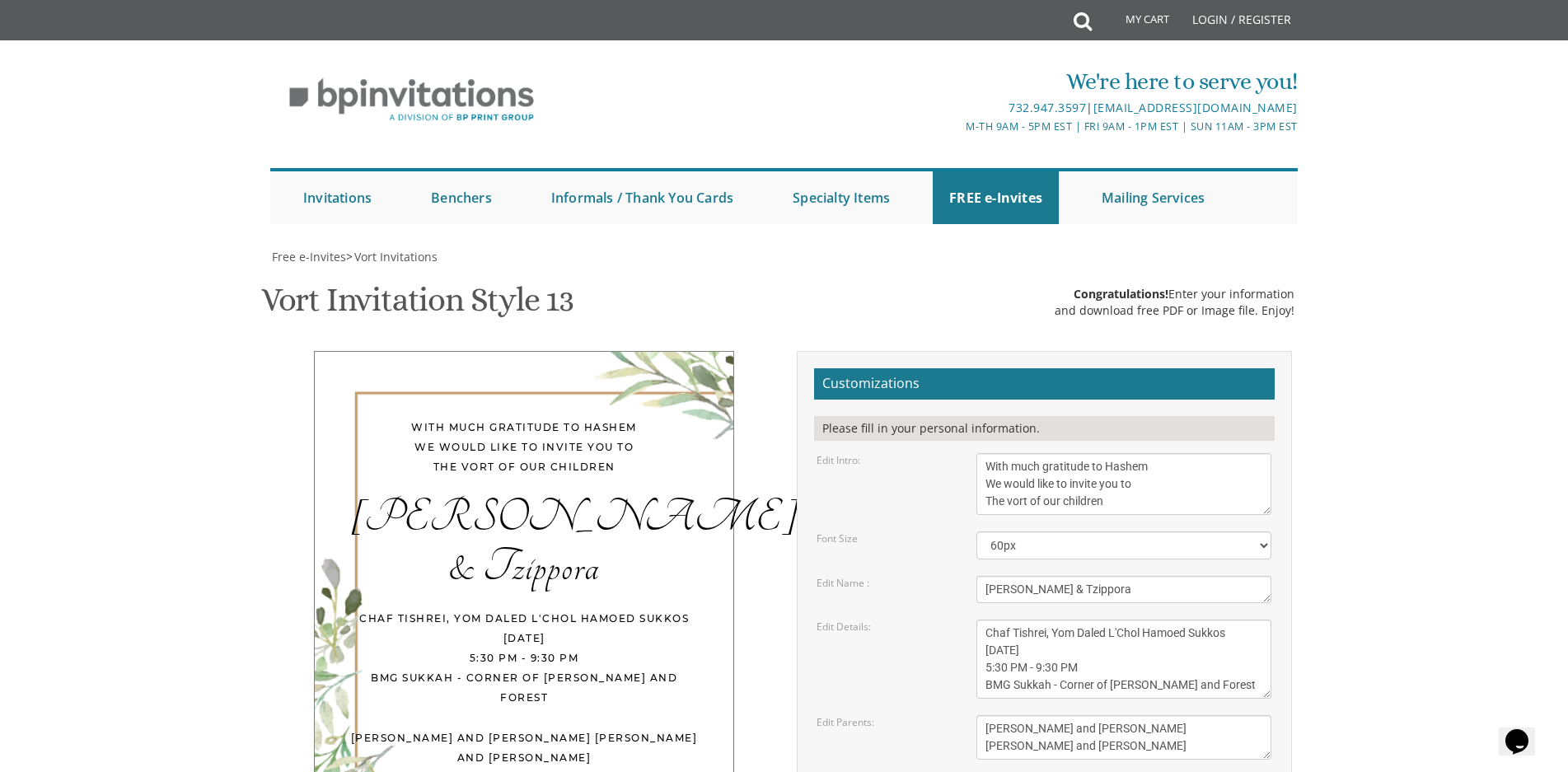
click at [489, 609] on div "Chaf Tishrei, Yom Daled L'Chol Hamoed Sukkos Sunday, October 12th 5:30 PM - 9:3…" at bounding box center [524, 658] width 353 height 99
drag, startPoint x: 1017, startPoint y: 353, endPoint x: 999, endPoint y: 352, distance: 18.0
click at [975, 620] on div "Wednesday, November 27th Seven O'Clock PM Khal Chassidim 1401 Cedar Row, Lakewo…" at bounding box center [1123, 659] width 320 height 79
click at [1006, 620] on textarea "Wednesday, November 27th Seven O'Clock PM Khal Chassidim 1401 Cedar Row, Lakewo…" at bounding box center [1123, 659] width 295 height 79
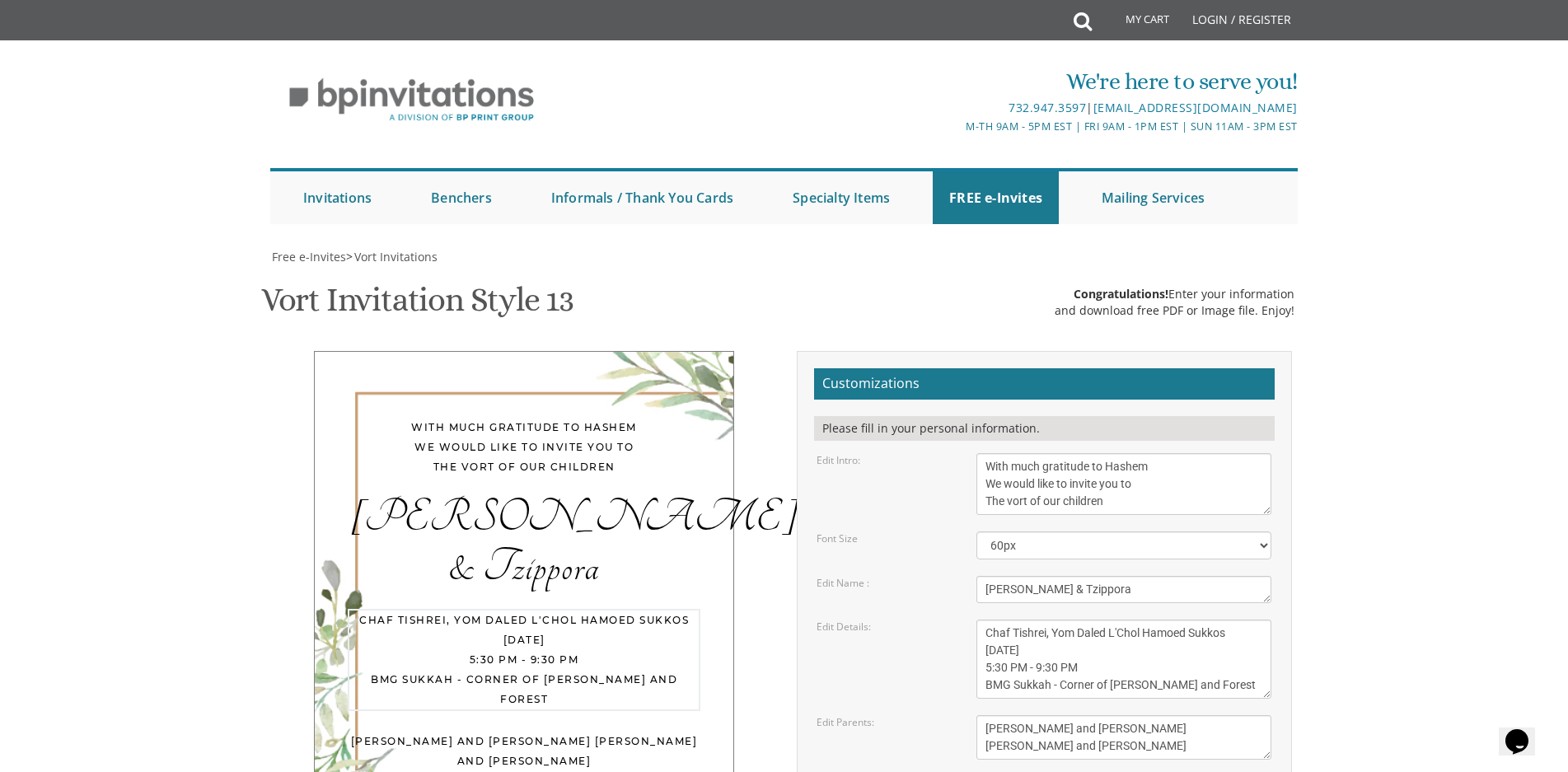
drag, startPoint x: 1013, startPoint y: 320, endPoint x: 946, endPoint y: 321, distance: 67.0
click at [947, 620] on div "Edit Details: Wednesday, November 27th Seven O'Clock PM Khal Chassidim 1401 Ced…" at bounding box center [1044, 659] width 479 height 79
type textarea "Chaf Tishrei, Yom Daled L'Chol Hamoed Sukkos Sunday, October 12th 5:30 PM - 9:3…"
click at [926, 577] on div "Edit Name :" at bounding box center [884, 583] width 159 height 14
